Goal: Task Accomplishment & Management: Manage account settings

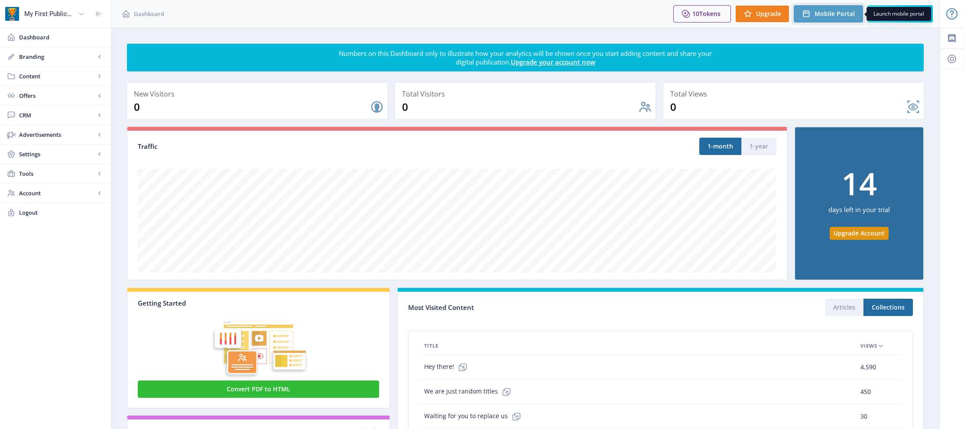
click at [828, 14] on span "Mobile Portal" at bounding box center [834, 13] width 40 height 7
click at [58, 42] on link "Dashboard" at bounding box center [55, 37] width 111 height 19
click at [57, 75] on span "Content" at bounding box center [57, 76] width 76 height 9
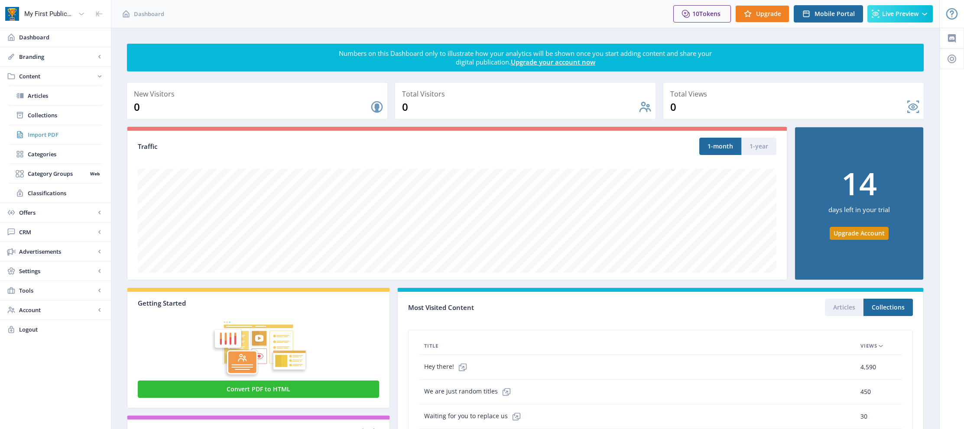
click at [56, 131] on span "Import PDF" at bounding box center [65, 134] width 75 height 9
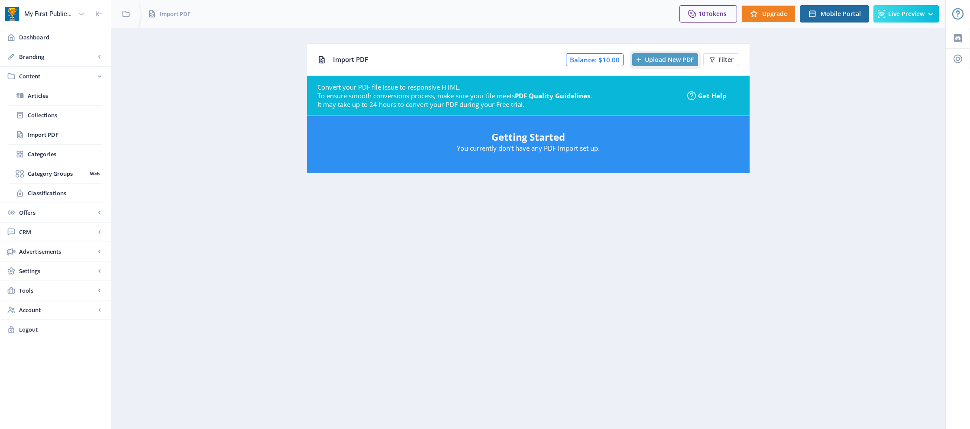
click at [673, 58] on span "Upload New PDF" at bounding box center [669, 59] width 49 height 7
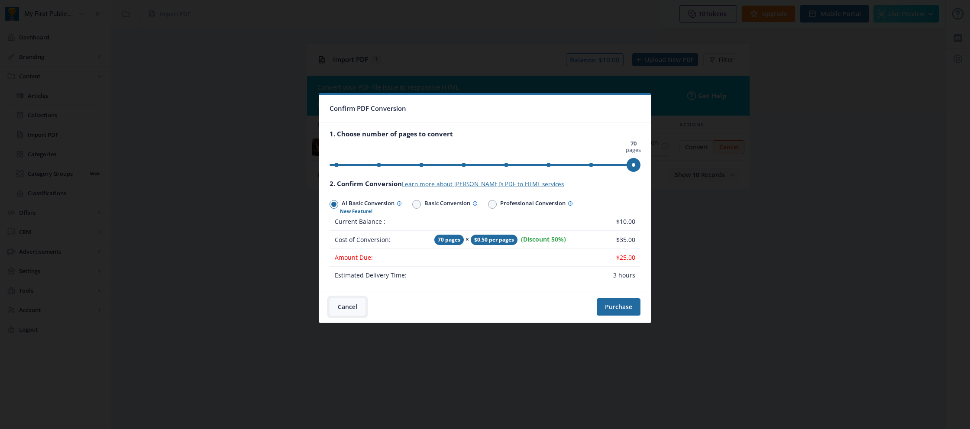
click at [347, 305] on button "Cancel" at bounding box center [348, 306] width 36 height 17
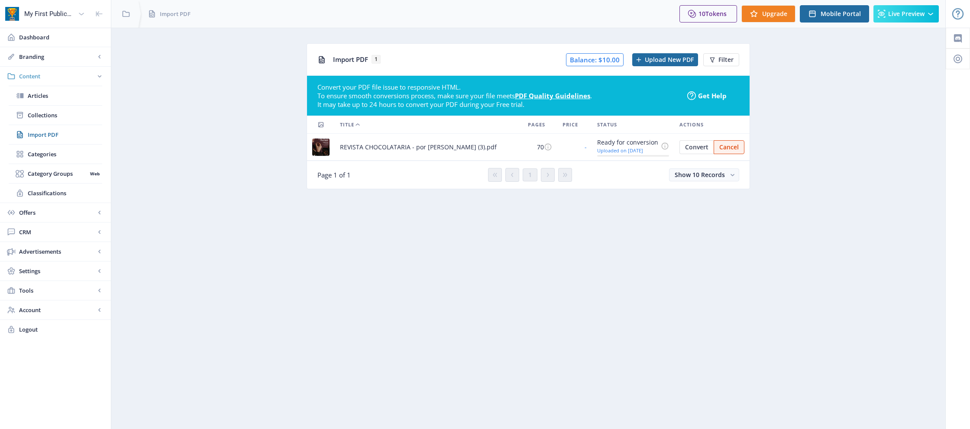
click at [45, 73] on span "Content" at bounding box center [57, 76] width 76 height 9
click at [46, 31] on link "Dashboard" at bounding box center [55, 37] width 111 height 19
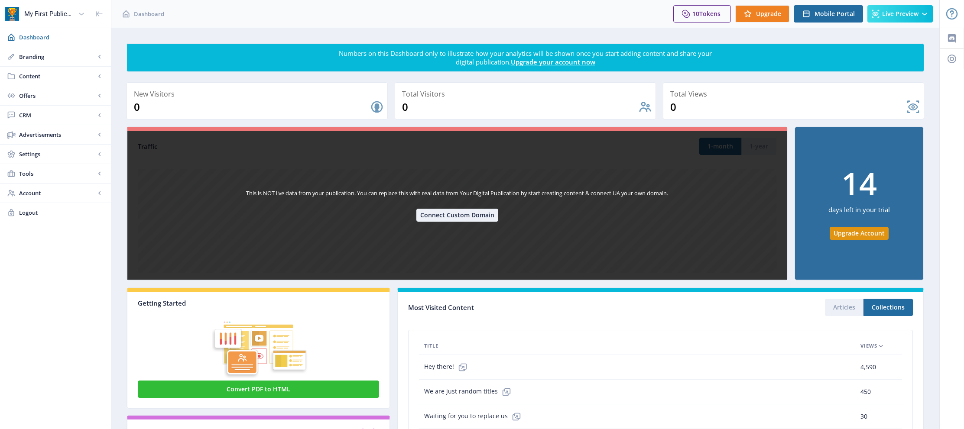
scroll to position [118, 0]
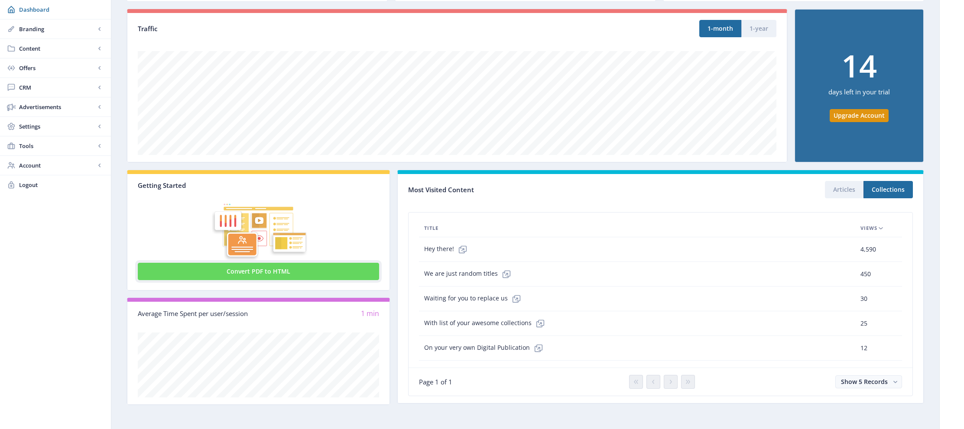
click at [276, 272] on button "Convert PDF to HTML" at bounding box center [258, 271] width 241 height 17
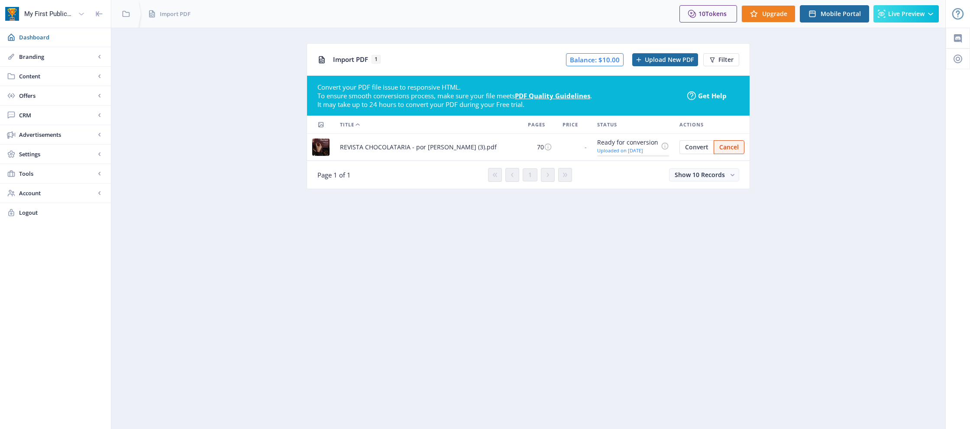
click at [71, 14] on div "My First Publication" at bounding box center [49, 13] width 50 height 19
click at [48, 36] on span "My First Publication" at bounding box center [58, 37] width 97 height 9
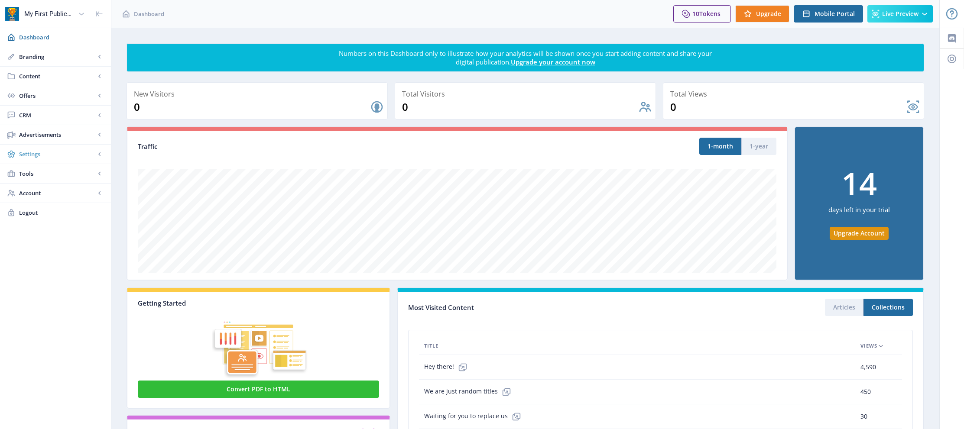
click at [29, 153] on span "Settings" at bounding box center [57, 154] width 76 height 9
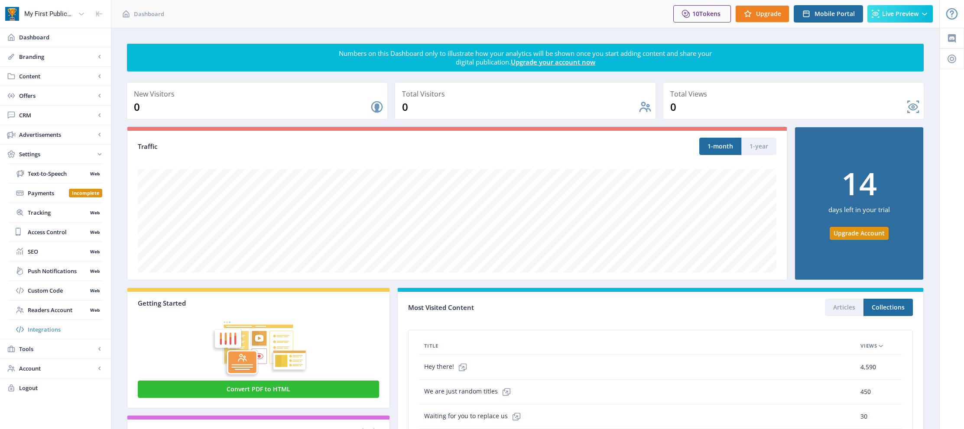
scroll to position [71, 0]
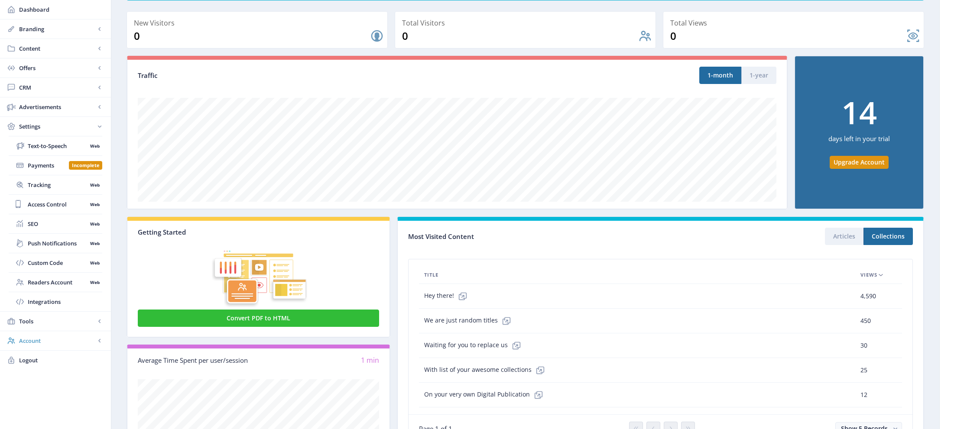
click at [49, 342] on span "Account" at bounding box center [57, 341] width 76 height 9
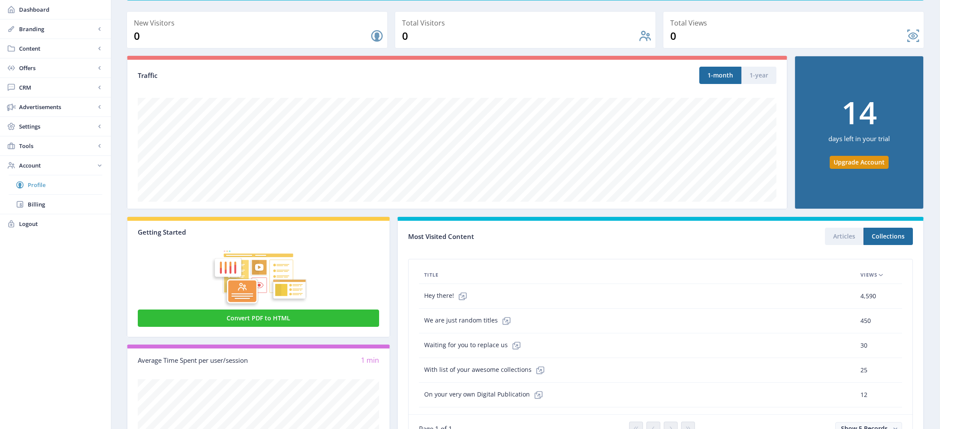
click at [39, 185] on span "Profile" at bounding box center [65, 185] width 75 height 9
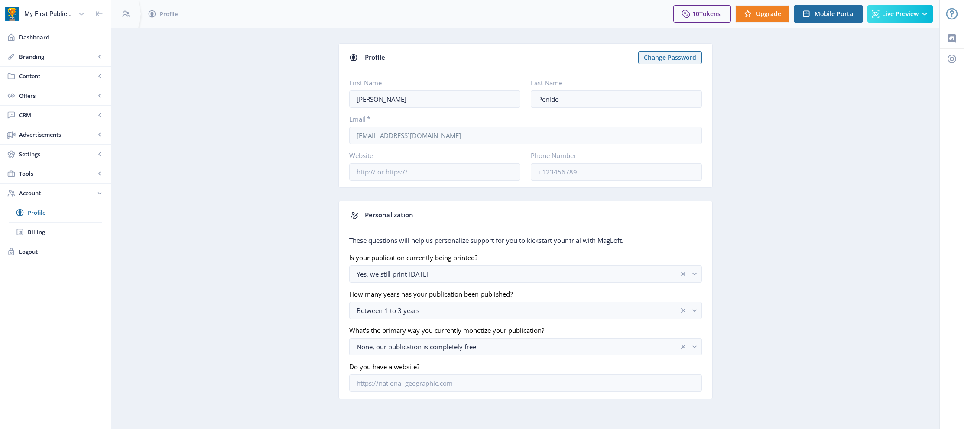
scroll to position [0, 0]
click at [52, 250] on span "Logout" at bounding box center [61, 251] width 85 height 9
